Goal: Find specific page/section

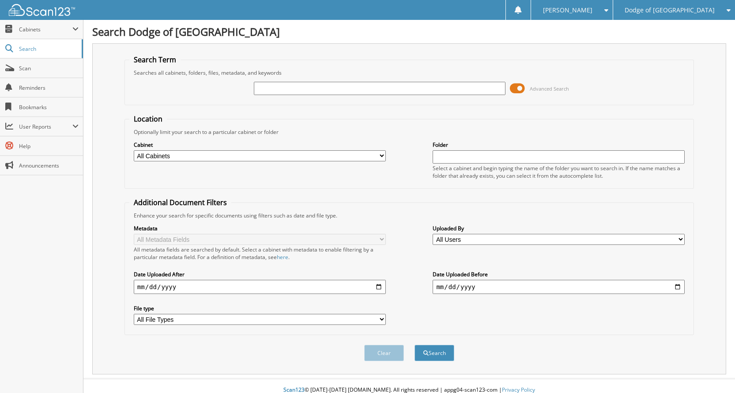
click at [395, 94] on input "text" at bounding box center [380, 88] width 252 height 13
type input "N98102"
click at [526, 91] on span "Advanced Search" at bounding box center [539, 88] width 59 height 13
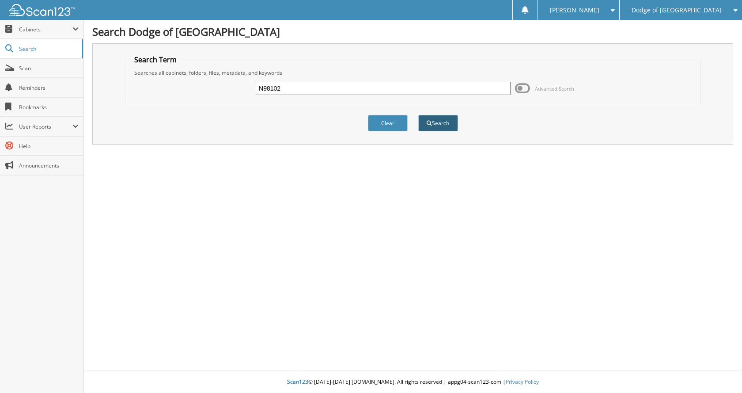
click at [424, 121] on button "Search" at bounding box center [438, 123] width 40 height 16
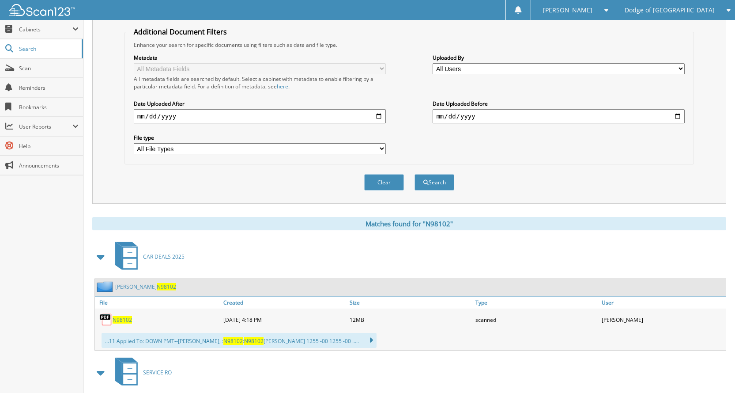
scroll to position [44, 0]
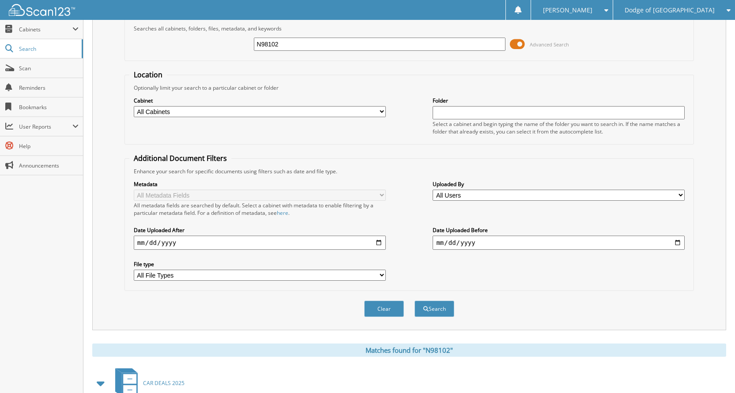
click at [513, 46] on span at bounding box center [517, 44] width 15 height 13
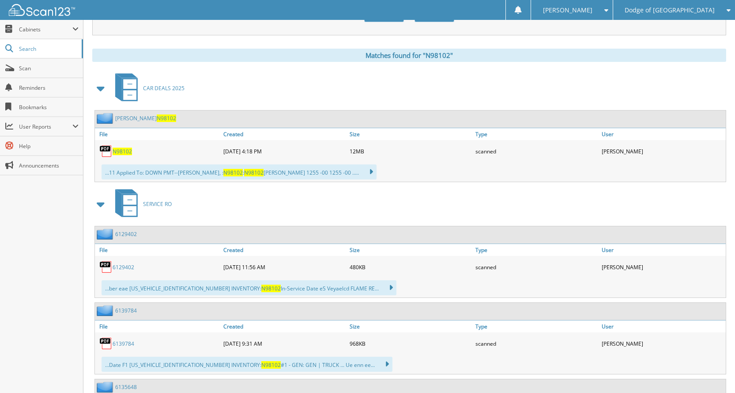
scroll to position [133, 0]
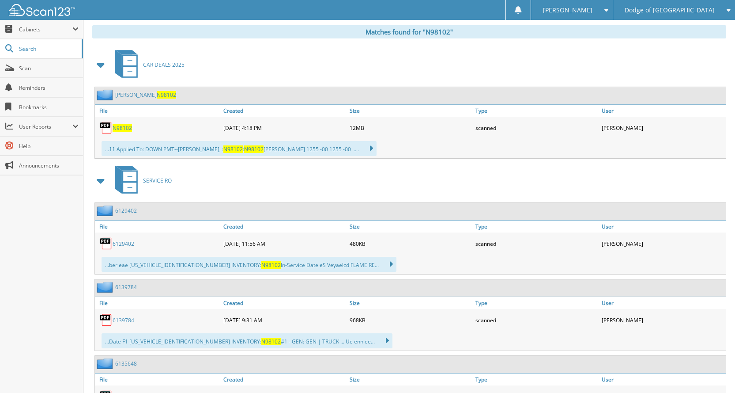
click at [116, 125] on span "N98102" at bounding box center [122, 128] width 19 height 8
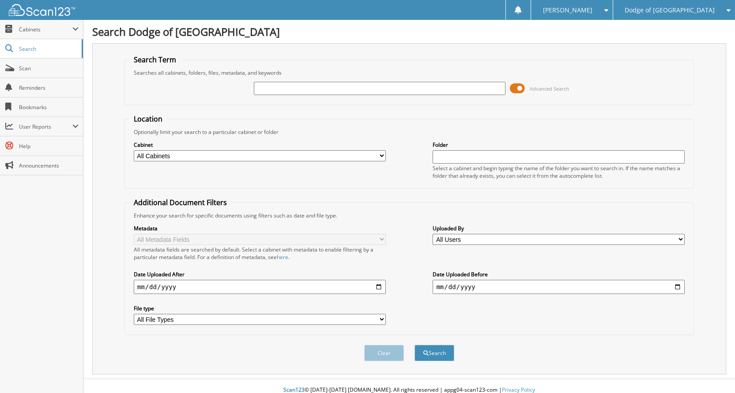
click at [382, 88] on input "text" at bounding box center [380, 88] width 252 height 13
type input "CN88959A"
click at [518, 83] on span at bounding box center [517, 88] width 15 height 13
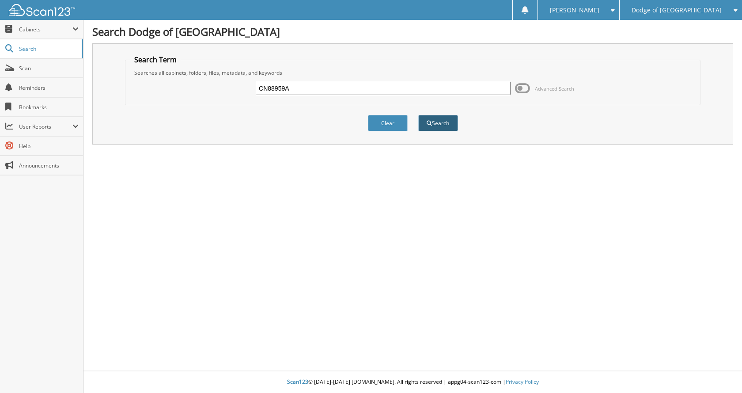
click at [441, 129] on button "Search" at bounding box center [438, 123] width 40 height 16
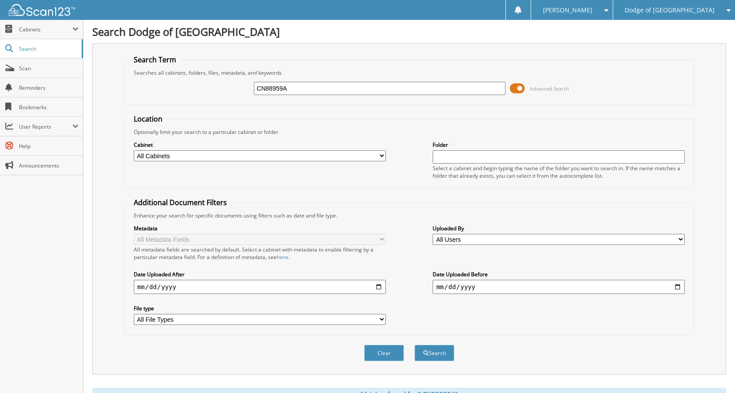
click at [519, 92] on span at bounding box center [517, 88] width 15 height 13
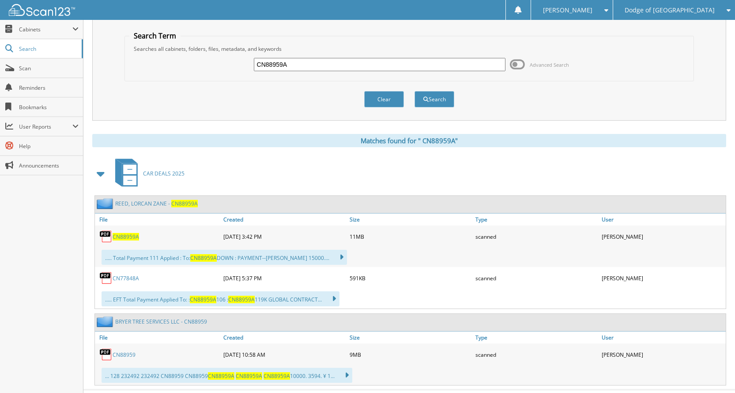
scroll to position [43, 0]
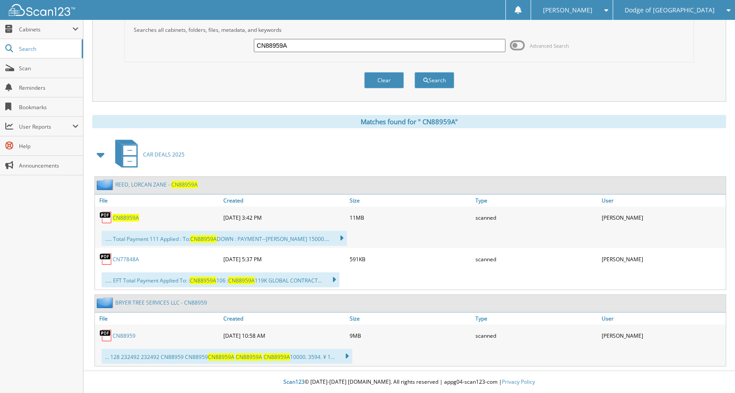
click at [126, 214] on link "C N 8 8 9 5 9 A" at bounding box center [126, 218] width 27 height 8
